Goal: Subscribe to service/newsletter: Subscribe to service/newsletter

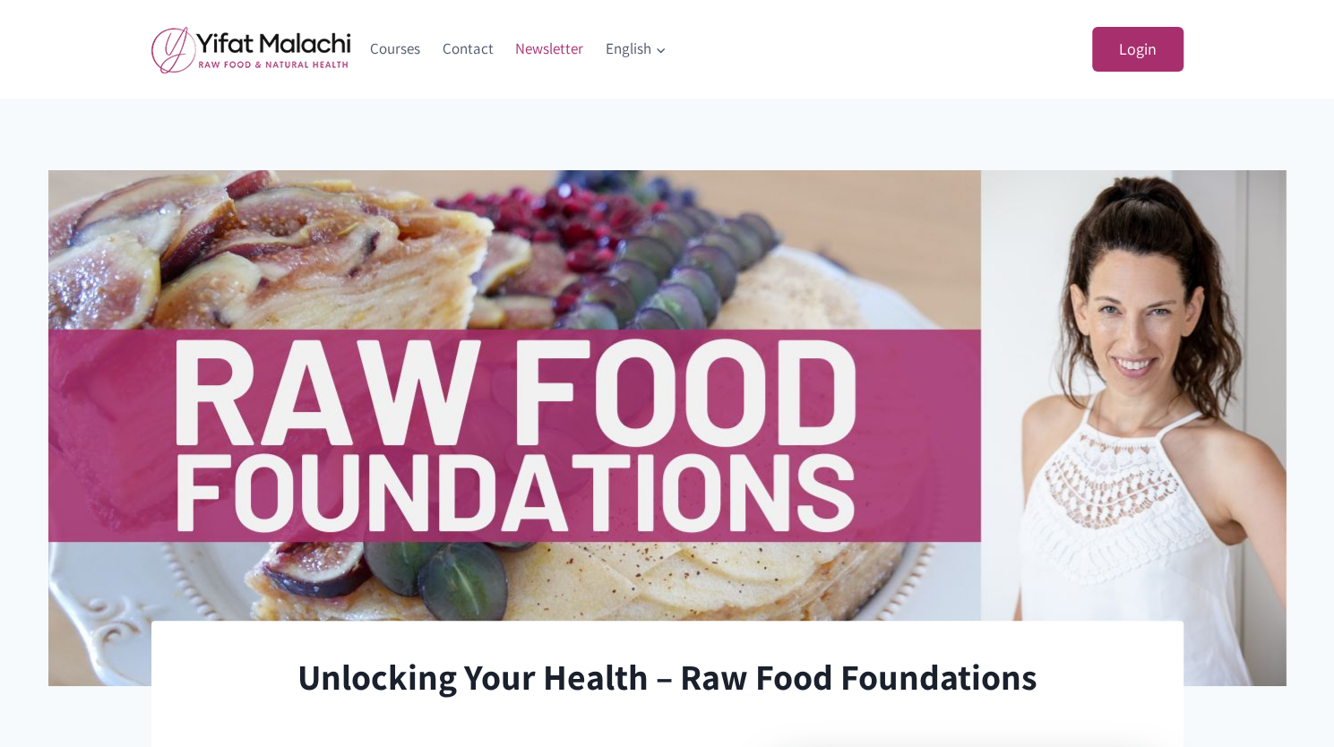
click at [559, 45] on link "Newsletter" at bounding box center [550, 49] width 91 height 43
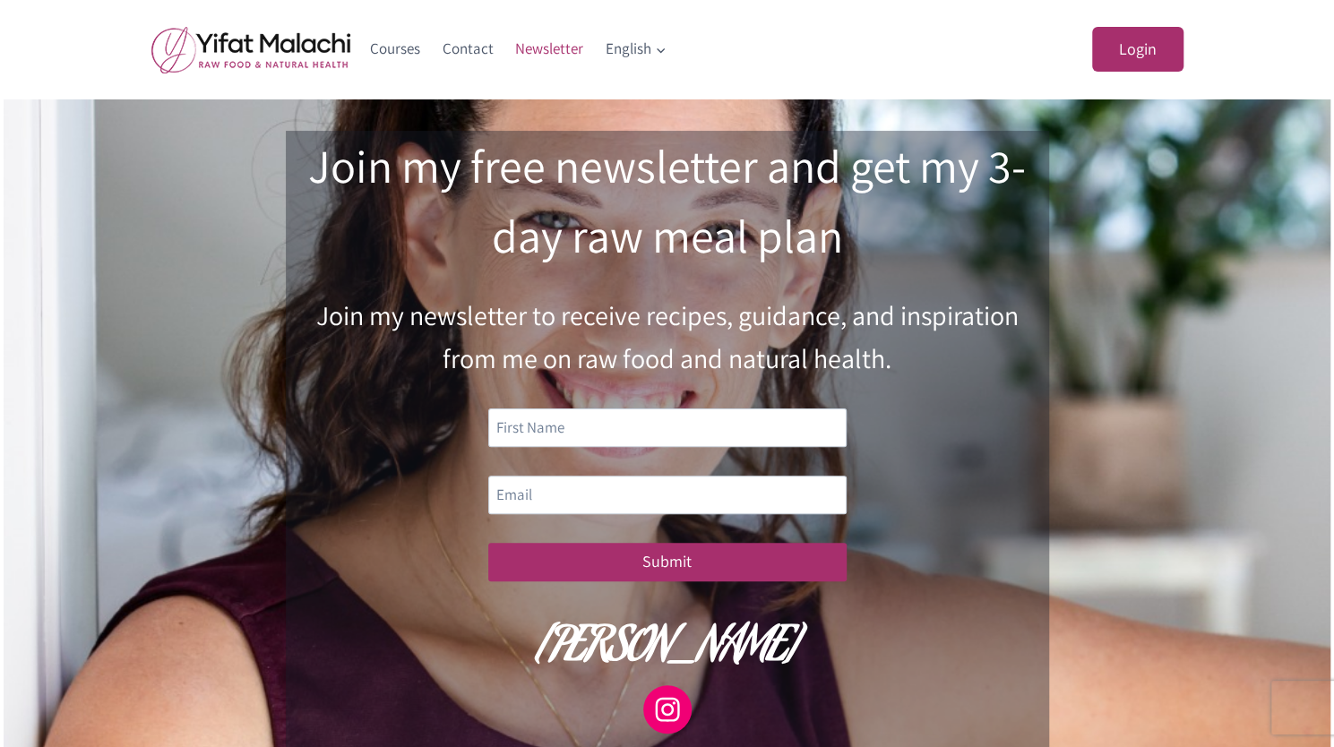
scroll to position [82, 0]
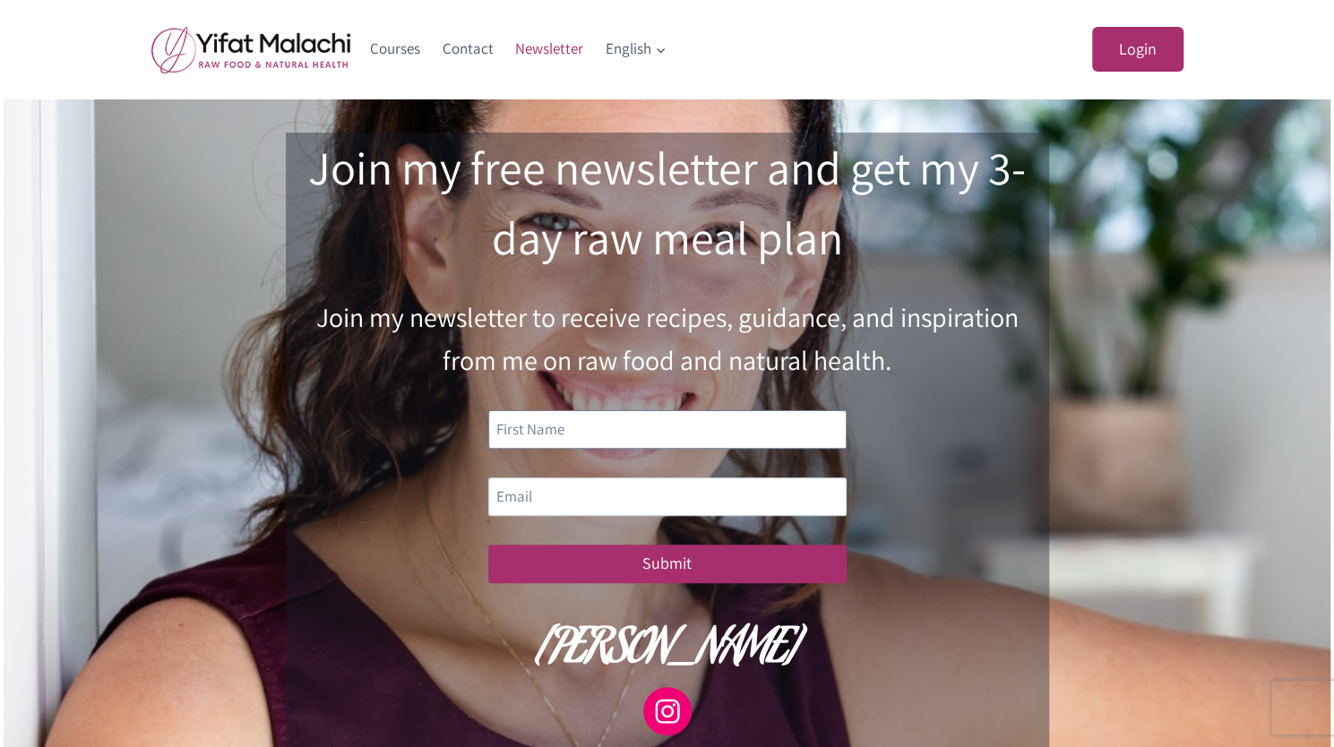
click at [755, 441] on input "text" at bounding box center [667, 429] width 358 height 39
click at [962, 457] on form "Submit" at bounding box center [667, 496] width 735 height 173
click at [676, 443] on input "text" at bounding box center [667, 429] width 358 height 39
type input "Ivette"
click at [649, 510] on input "email" at bounding box center [667, 497] width 358 height 39
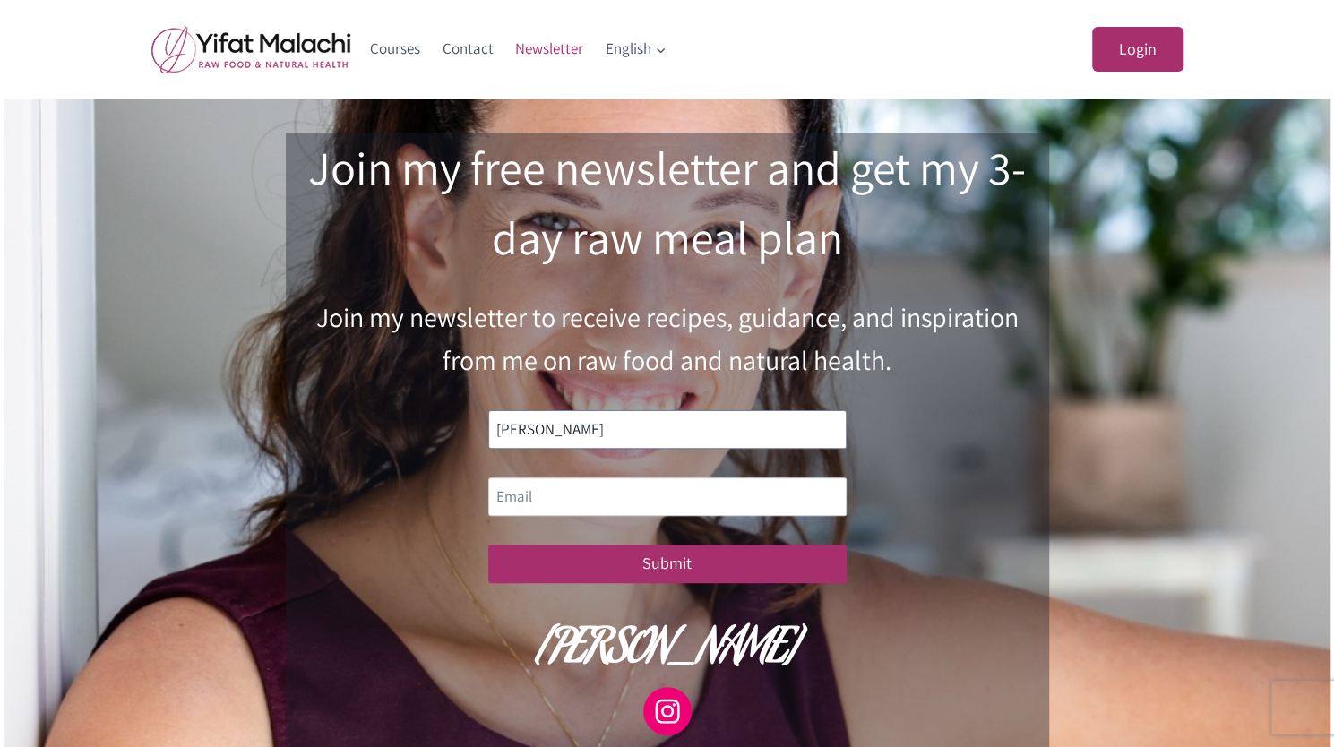
click at [646, 443] on input "Ivette" at bounding box center [667, 429] width 358 height 39
click at [685, 505] on input "email" at bounding box center [667, 497] width 358 height 39
type input "frenchbeauty@comcast.net"
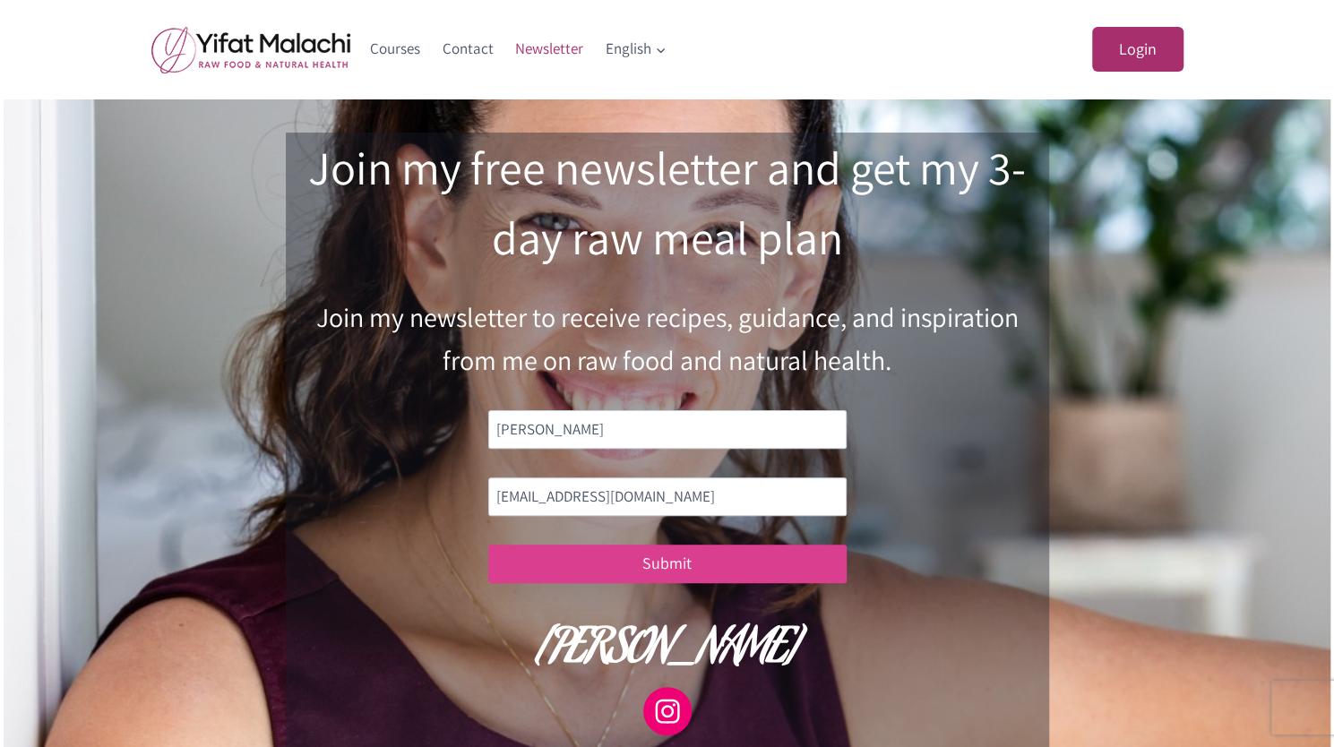
click at [667, 583] on button "Submit" at bounding box center [667, 564] width 358 height 39
